Goal: Navigation & Orientation: Find specific page/section

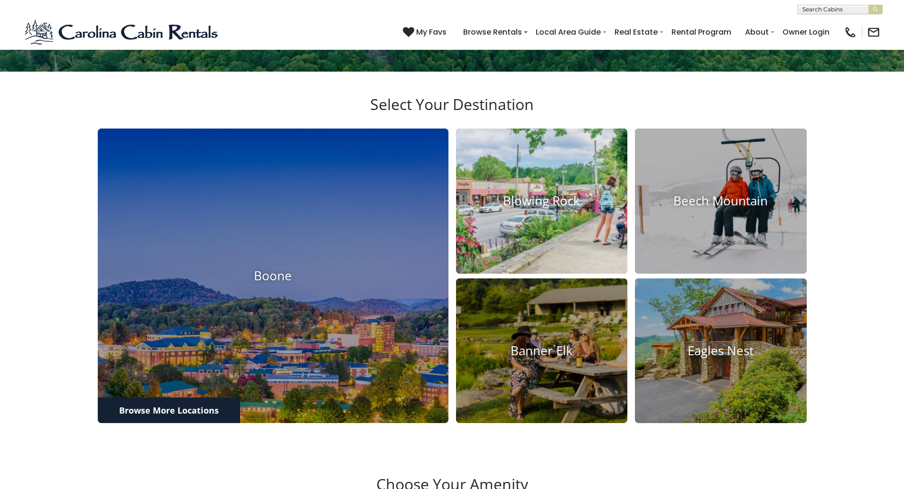
scroll to position [380, 0]
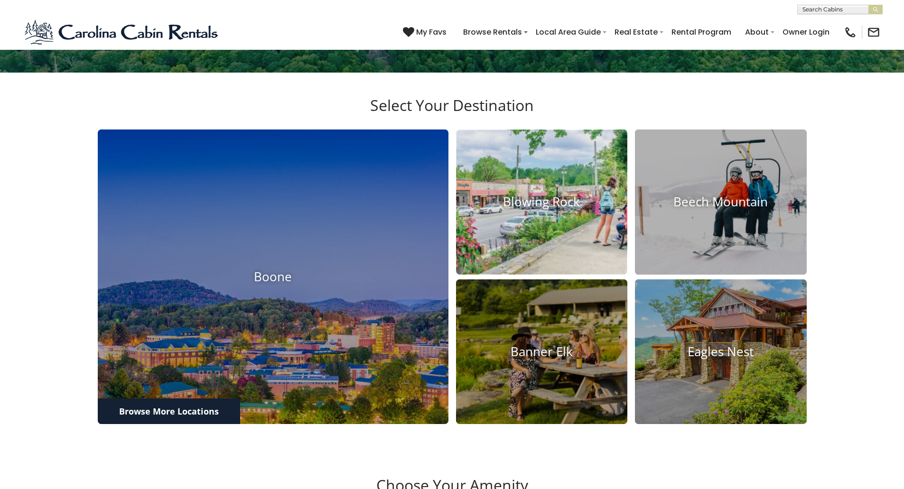
click at [528, 209] on h4 "Blowing Rock" at bounding box center [542, 202] width 172 height 15
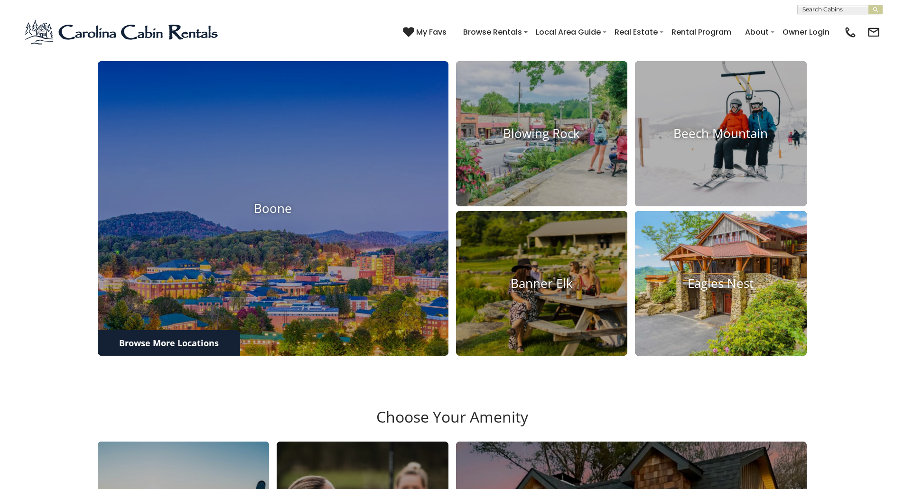
scroll to position [475, 0]
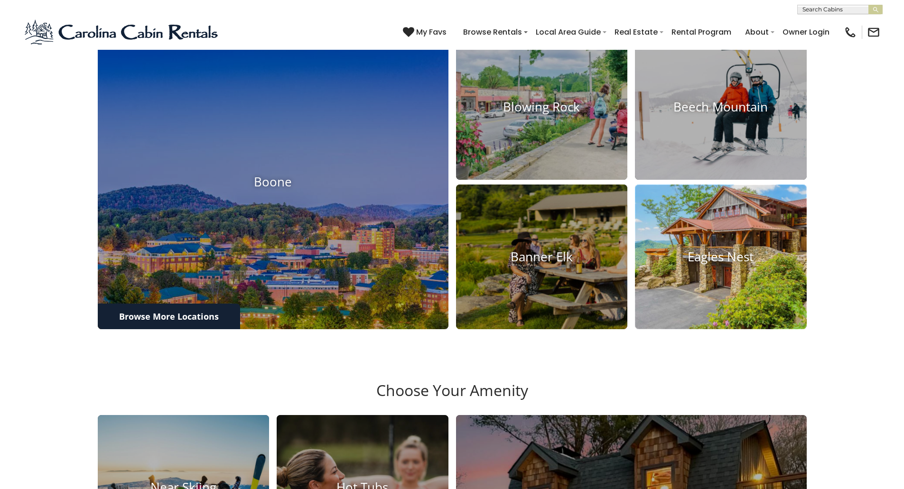
click at [715, 264] on h4 "Eagles Nest" at bounding box center [721, 257] width 172 height 15
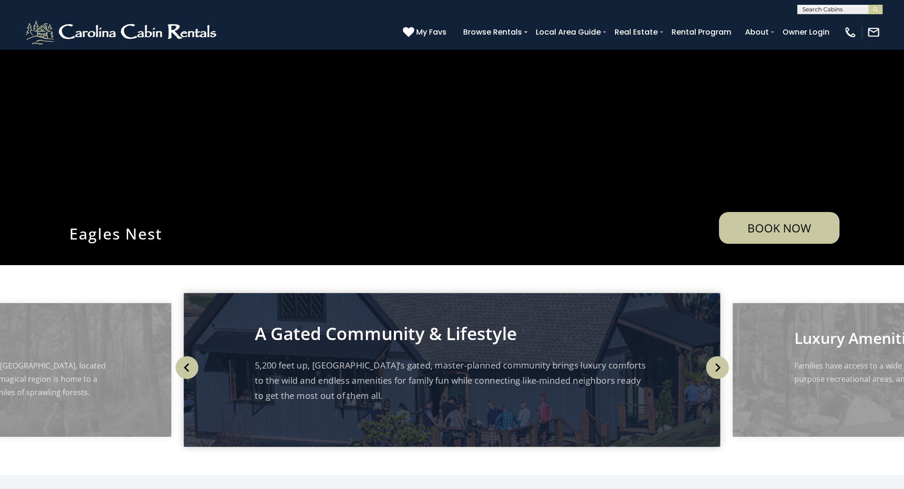
scroll to position [142, 0]
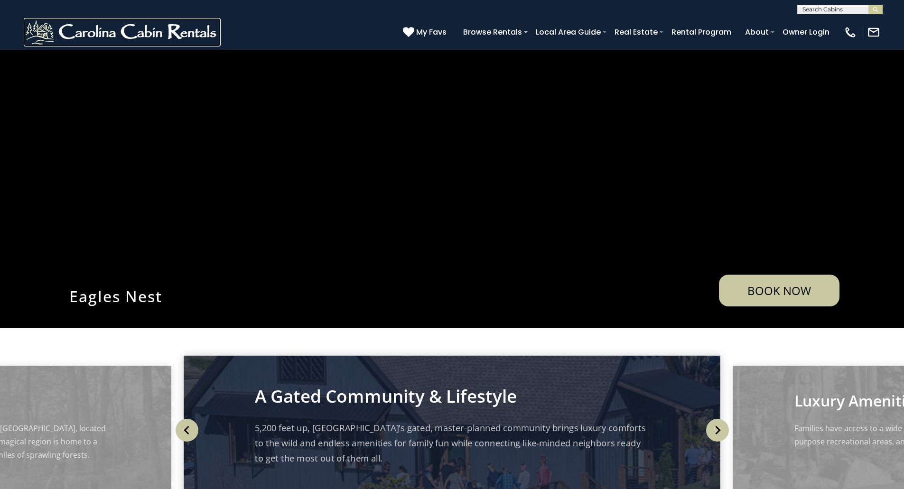
click at [144, 41] on img at bounding box center [122, 32] width 197 height 28
